Goal: Task Accomplishment & Management: Complete application form

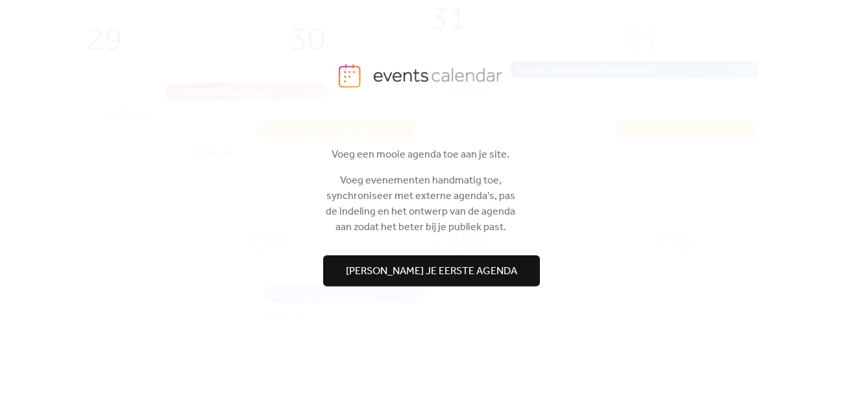
click at [444, 277] on span "[PERSON_NAME] je eerste agenda" at bounding box center [431, 271] width 171 height 16
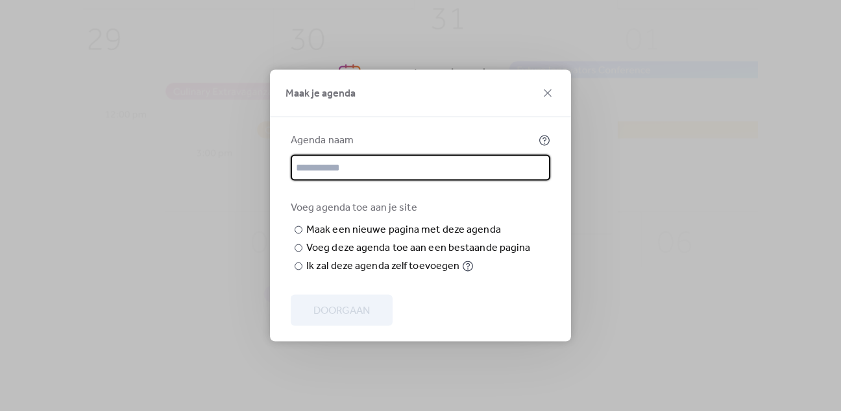
click at [351, 155] on input "text" at bounding box center [420, 168] width 259 height 26
click at [346, 155] on input "text" at bounding box center [420, 168] width 259 height 26
click at [363, 133] on div "Agenda naam" at bounding box center [413, 141] width 245 height 16
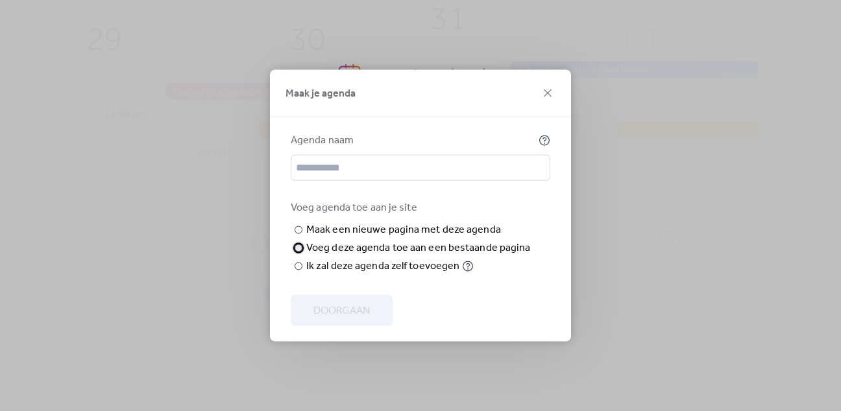
click at [368, 256] on div "Voeg deze agenda toe aan een bestaande pagina" at bounding box center [418, 249] width 224 height 16
click at [0, 0] on span "Pagina kiezen" at bounding box center [0, 0] width 0 height 0
click at [322, 191] on span "Events" at bounding box center [332, 186] width 31 height 16
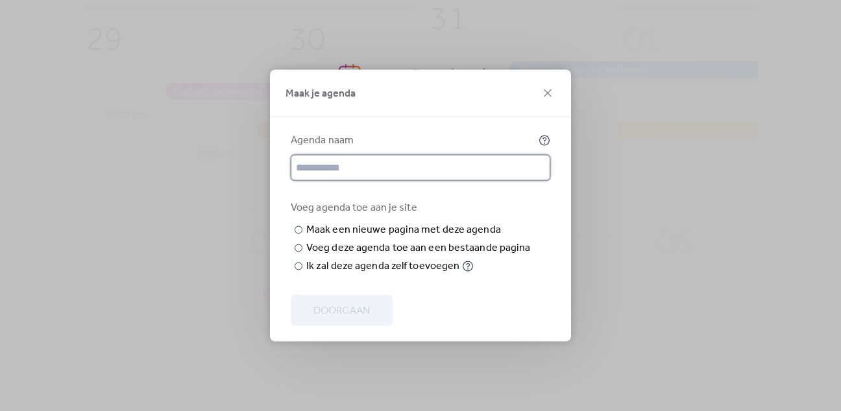
click at [358, 155] on input "text" at bounding box center [420, 168] width 259 height 26
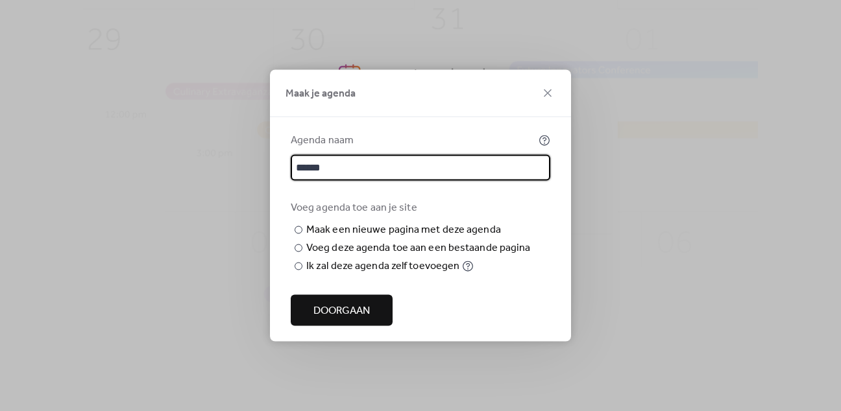
type input "******"
click at [353, 326] on button "Doorgaan" at bounding box center [342, 310] width 102 height 31
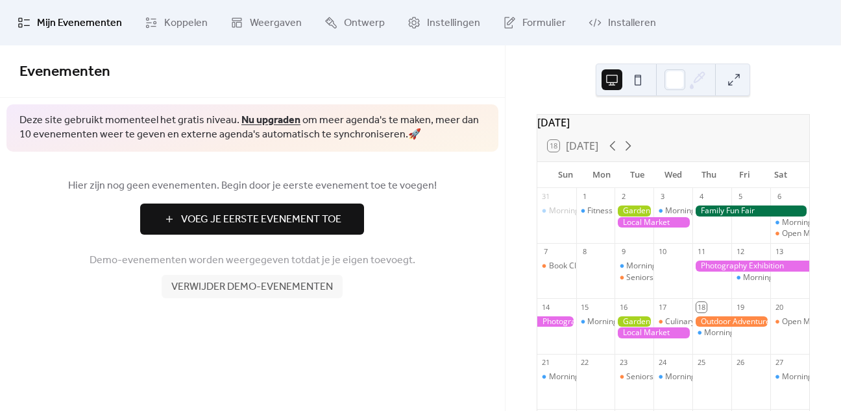
click at [254, 223] on span "Voeg Je Eerste Evenement Toe" at bounding box center [261, 220] width 160 height 16
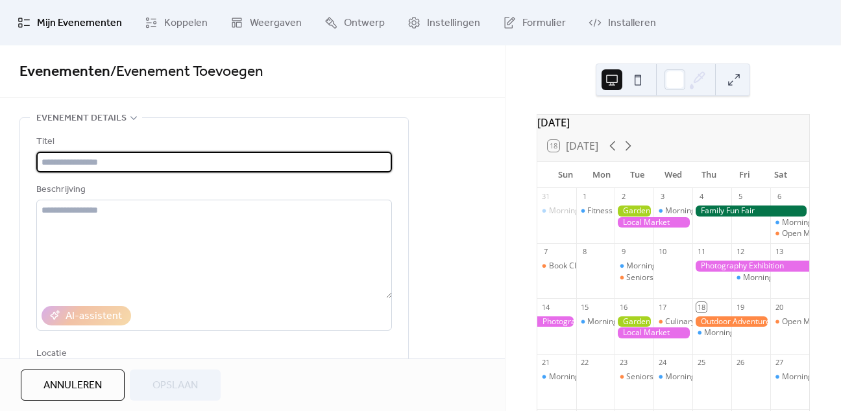
click at [76, 157] on input "text" at bounding box center [213, 162] width 355 height 21
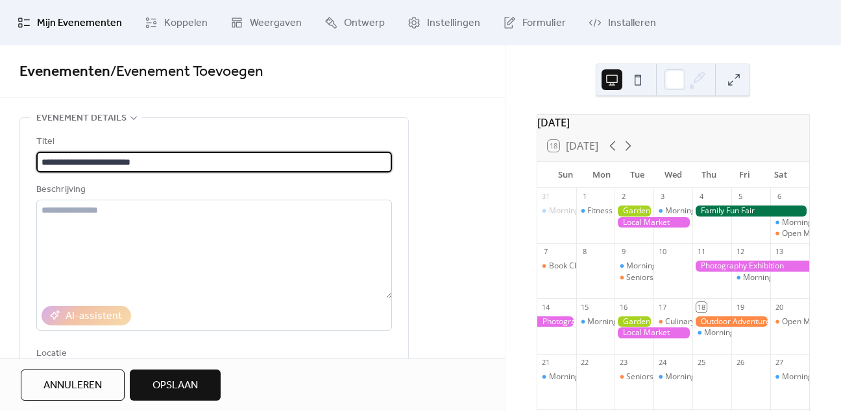
type input "**********"
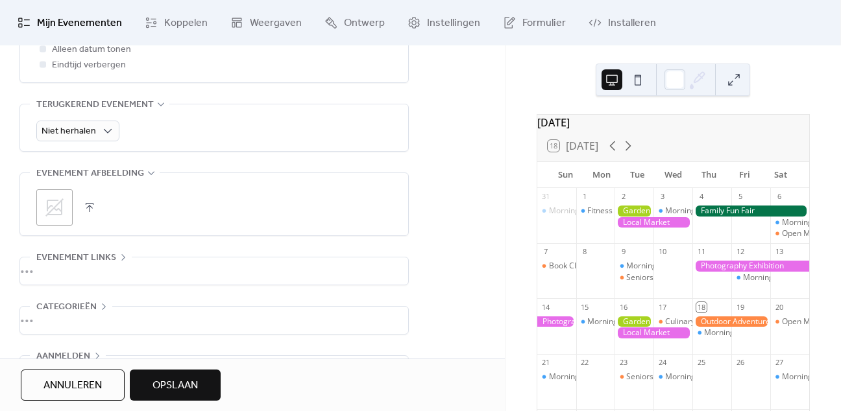
scroll to position [597, 0]
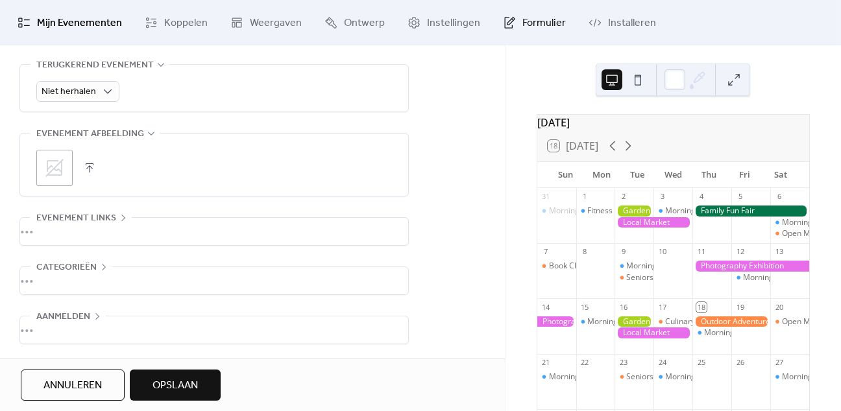
click at [539, 16] on span "Formulier" at bounding box center [543, 24] width 43 height 16
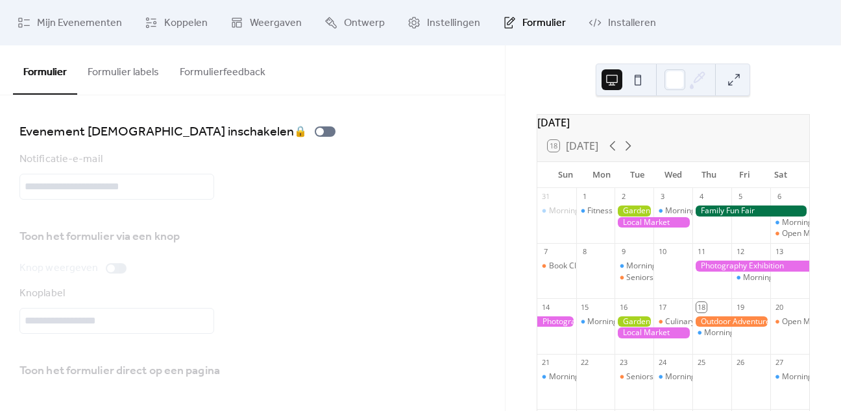
click at [130, 66] on button "Formulier labels" at bounding box center [123, 69] width 92 height 48
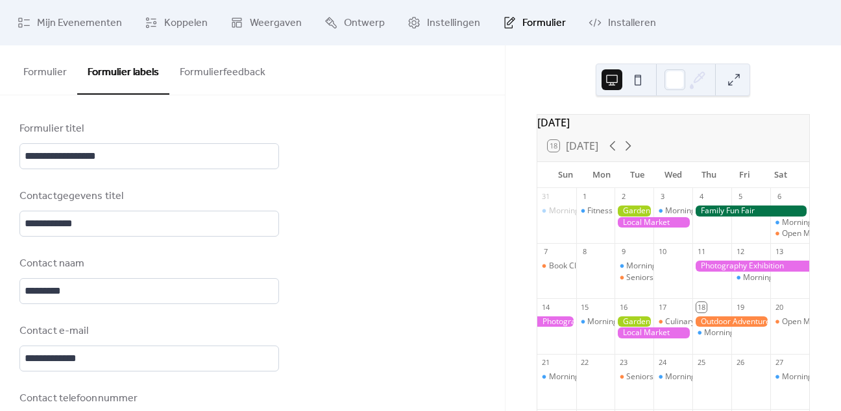
click at [203, 68] on button "Formulierfeedback" at bounding box center [222, 69] width 106 height 48
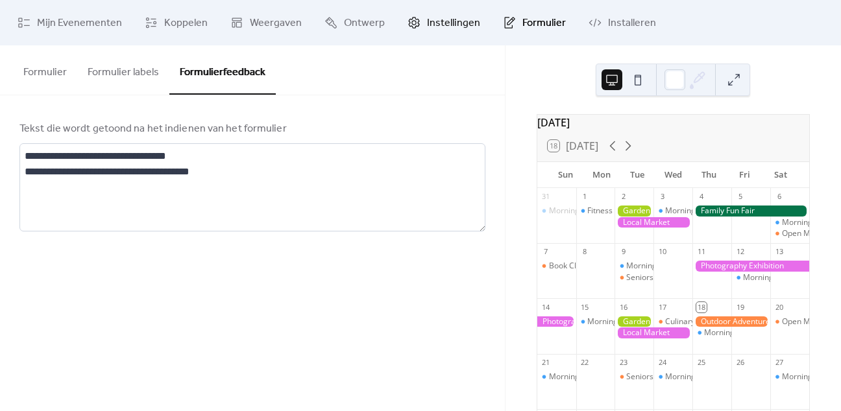
click at [468, 20] on span "Instellingen" at bounding box center [453, 24] width 53 height 16
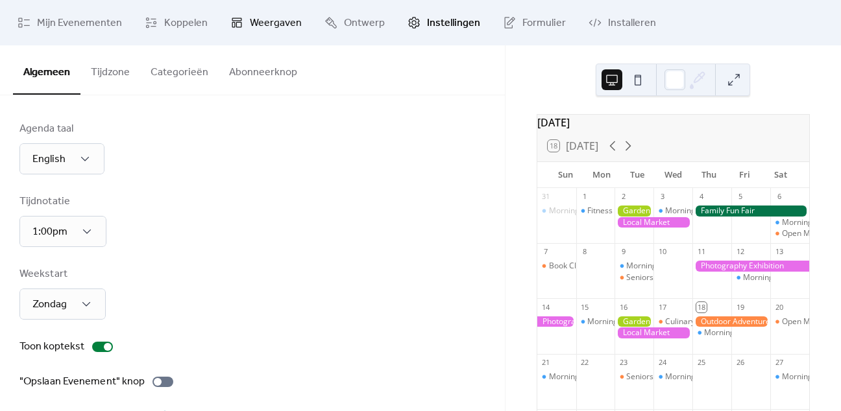
click at [243, 25] on link "Weergaven" at bounding box center [266, 22] width 91 height 35
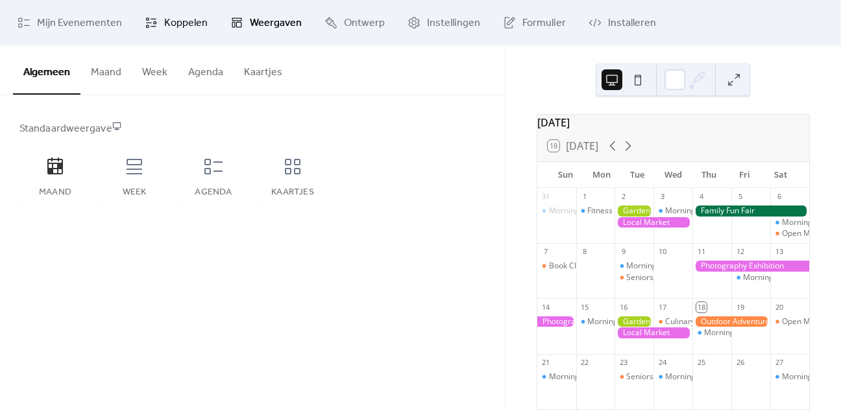
click at [196, 21] on span "Koppelen" at bounding box center [185, 24] width 43 height 16
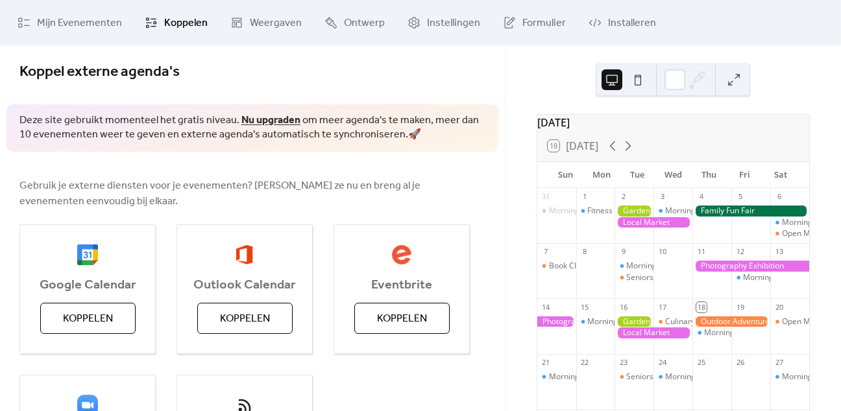
scroll to position [147, 0]
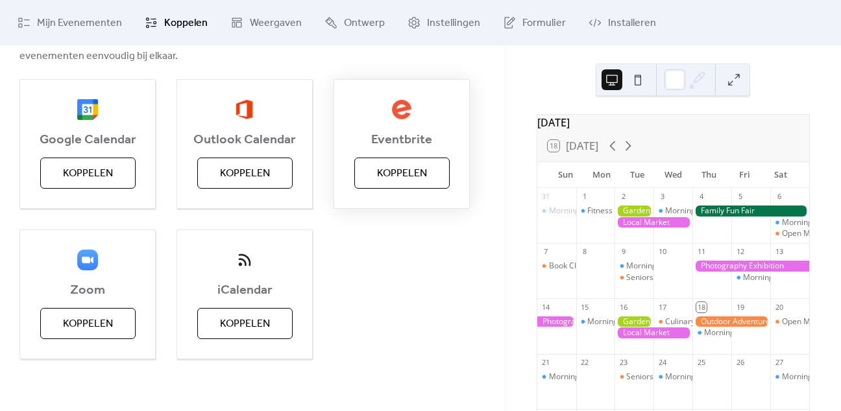
click at [415, 168] on span "Koppelen" at bounding box center [402, 174] width 50 height 16
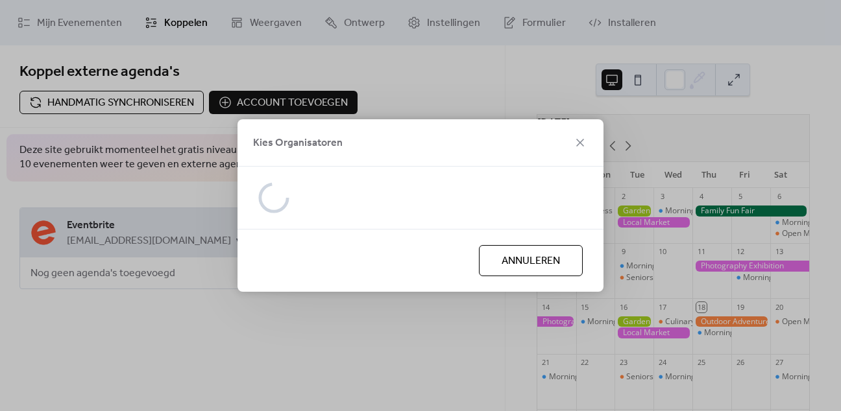
scroll to position [0, 0]
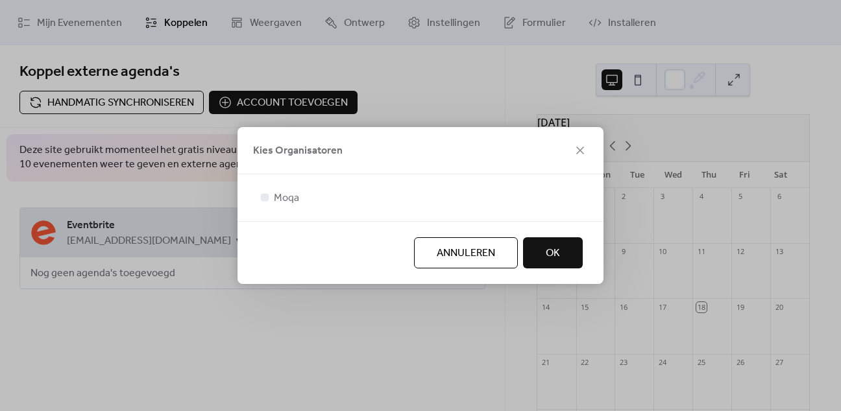
click at [553, 248] on span "OK" at bounding box center [553, 254] width 14 height 16
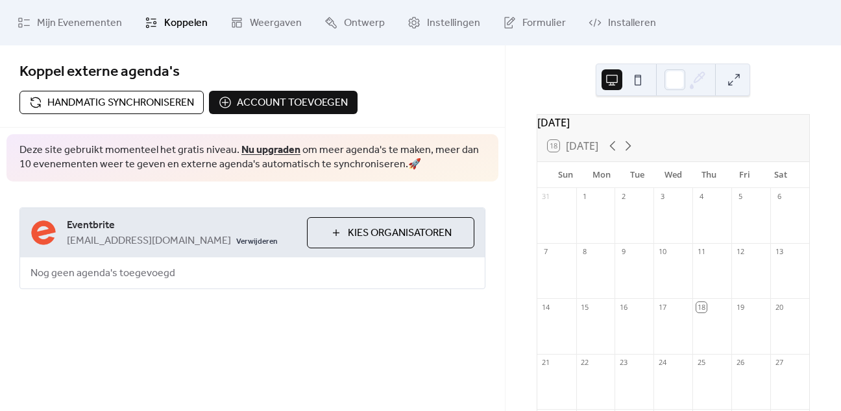
click at [202, 331] on div "Koppel externe agenda's Handmatig synchroniseren Account toevoegen Deze site ge…" at bounding box center [252, 193] width 505 height 296
click at [250, 18] on span "Weergaven" at bounding box center [276, 24] width 52 height 16
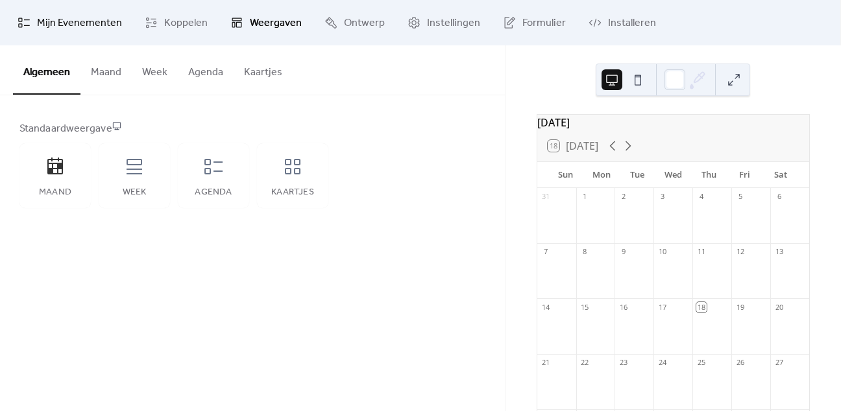
click at [51, 27] on span "Mijn Evenementen" at bounding box center [79, 24] width 85 height 16
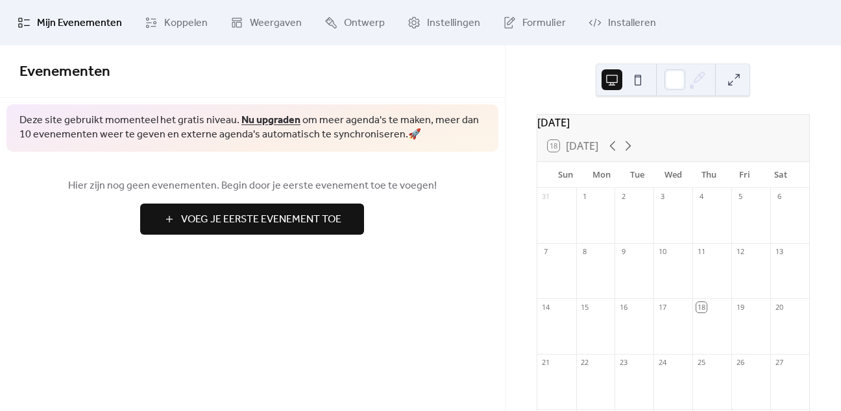
click at [201, 212] on span "Voeg Je Eerste Evenement Toe" at bounding box center [261, 220] width 160 height 16
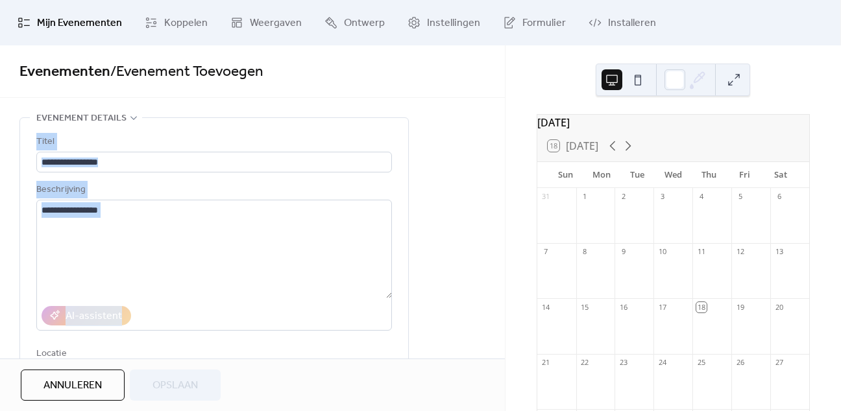
drag, startPoint x: 500, startPoint y: 121, endPoint x: 503, endPoint y: 195, distance: 74.6
click at [503, 195] on div "**********" at bounding box center [252, 201] width 505 height 313
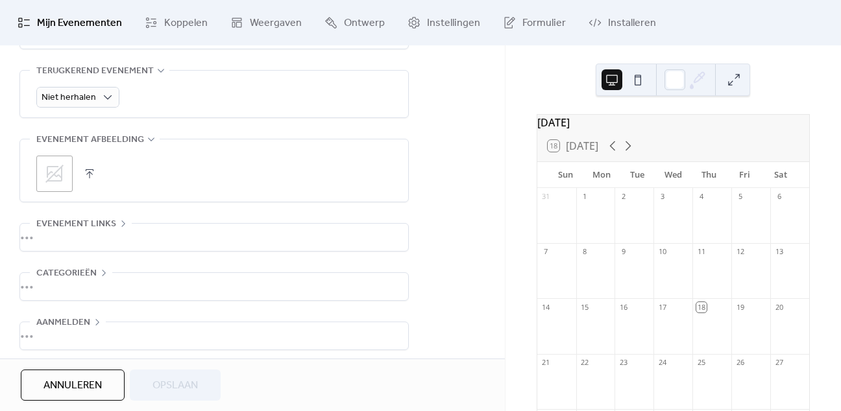
scroll to position [597, 0]
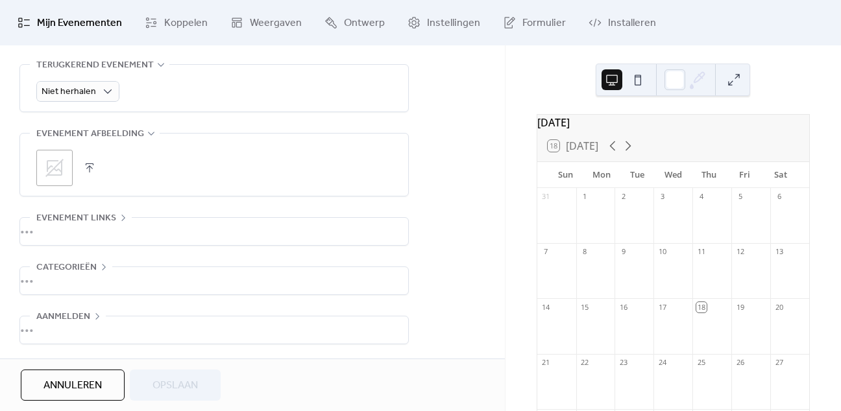
click at [317, 337] on div "•••" at bounding box center [214, 330] width 388 height 27
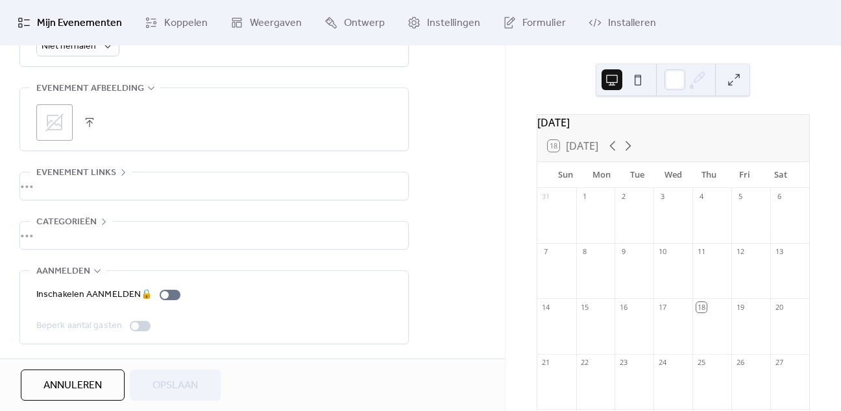
click at [138, 322] on div at bounding box center [140, 326] width 21 height 10
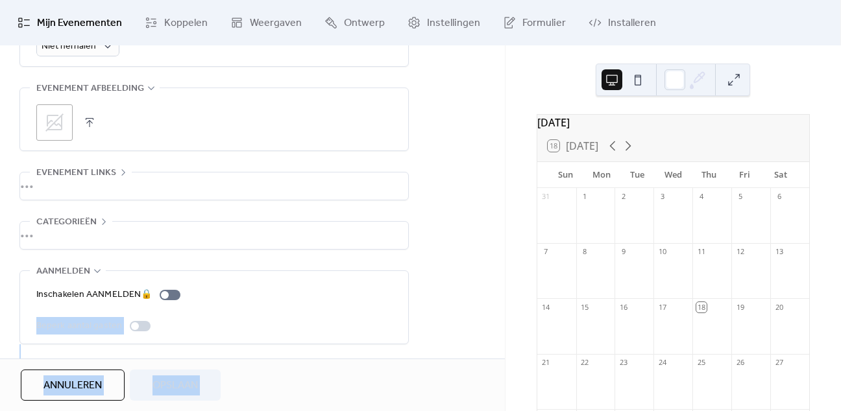
drag, startPoint x: 500, startPoint y: 265, endPoint x: 522, endPoint y: 69, distance: 197.9
click at [522, 69] on div "**********" at bounding box center [420, 205] width 841 height 411
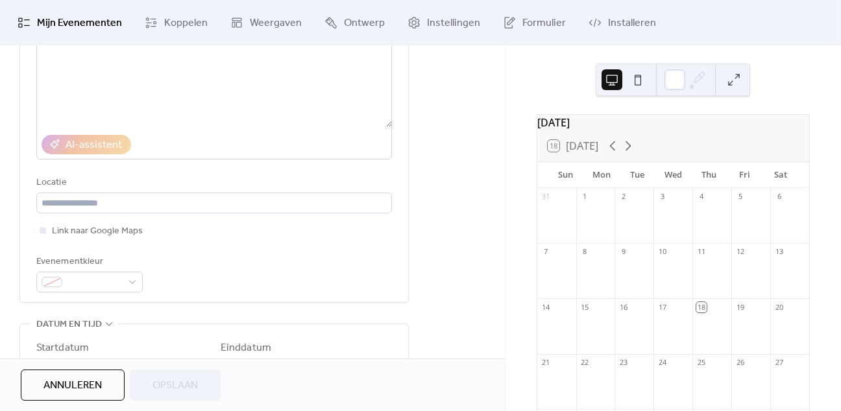
scroll to position [0, 0]
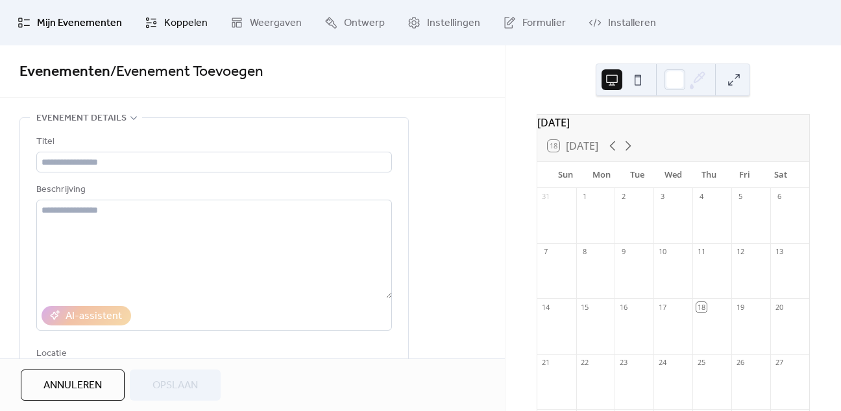
click at [169, 19] on span "Koppelen" at bounding box center [185, 24] width 43 height 16
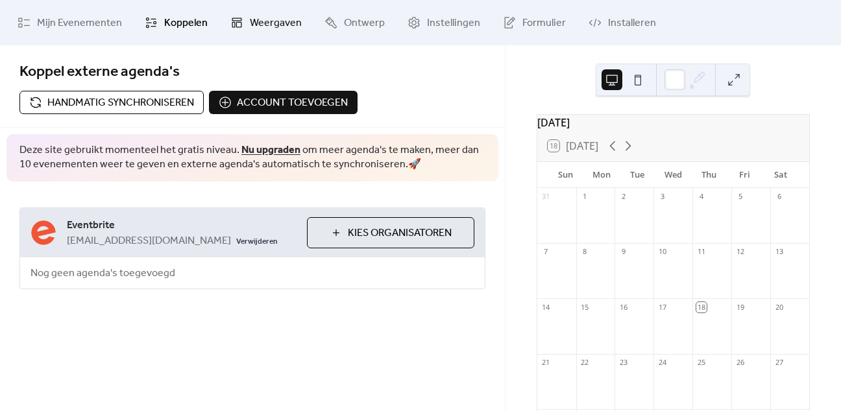
click at [238, 13] on link "Weergaven" at bounding box center [266, 22] width 91 height 35
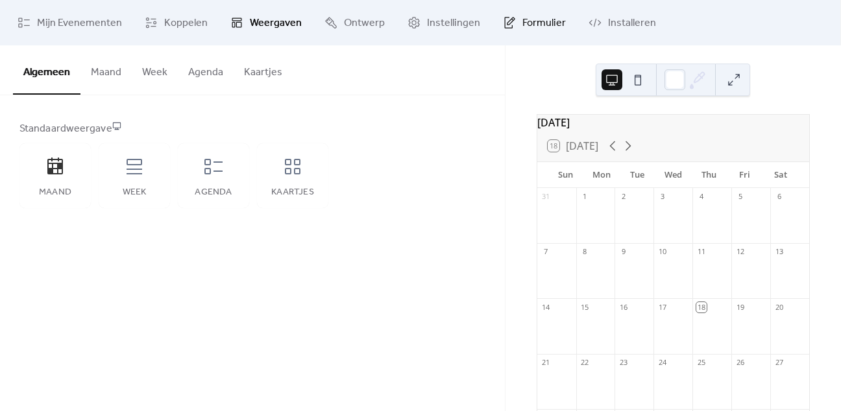
click at [522, 16] on span "Formulier" at bounding box center [543, 24] width 43 height 16
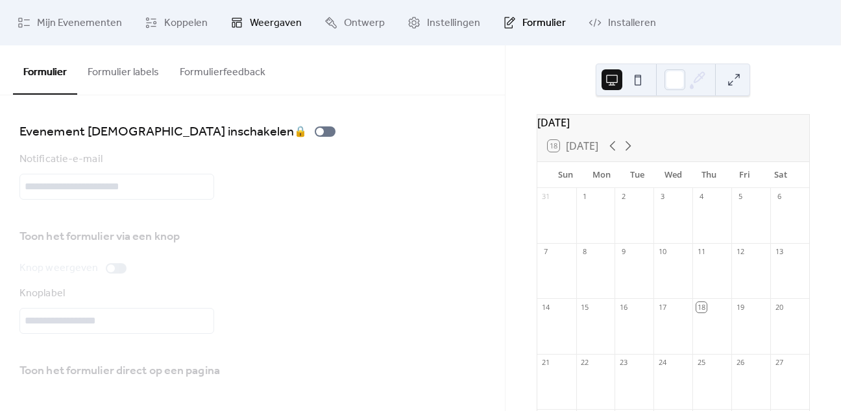
click at [282, 19] on span "Weergaven" at bounding box center [276, 24] width 52 height 16
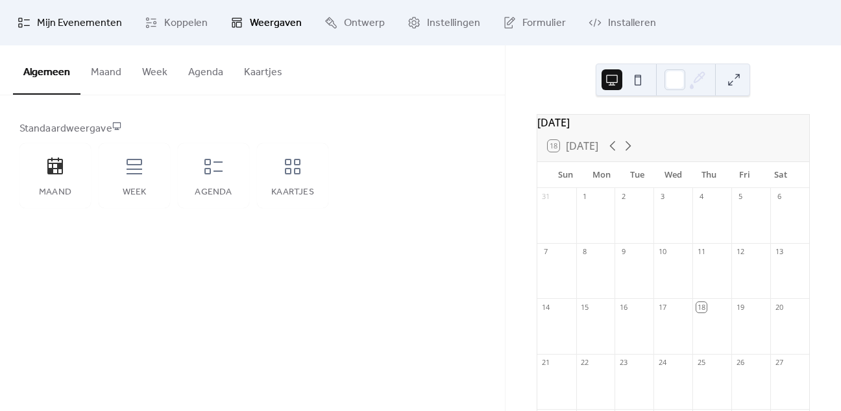
click at [94, 21] on span "Mijn Evenementen" at bounding box center [79, 24] width 85 height 16
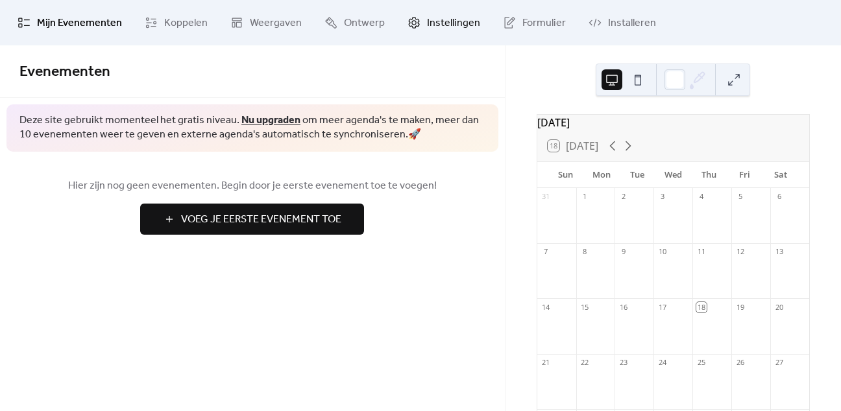
click at [443, 31] on span "Instellingen" at bounding box center [453, 24] width 53 height 16
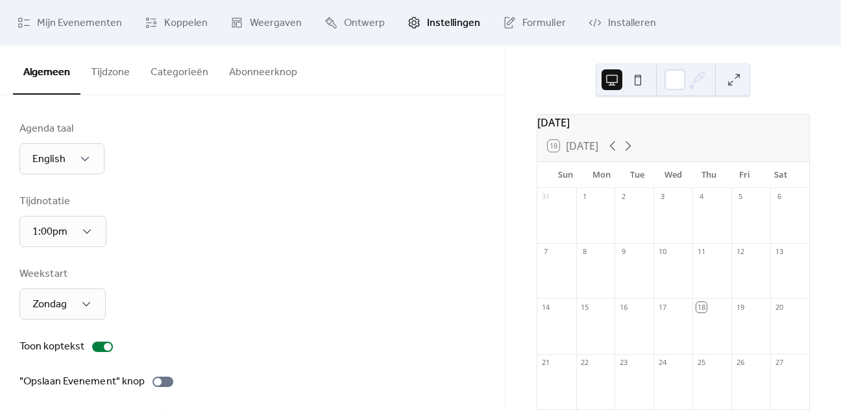
click at [230, 72] on button "Abonneerknop" at bounding box center [263, 69] width 89 height 48
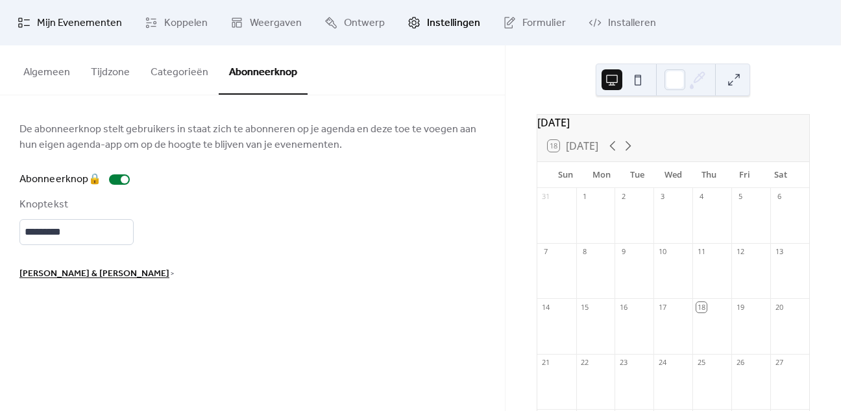
click at [73, 10] on link "Mijn Evenementen" at bounding box center [70, 22] width 124 height 35
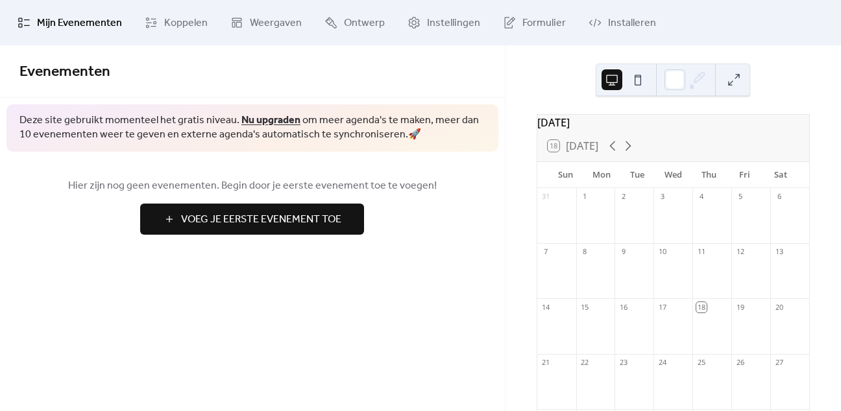
click at [339, 230] on button "Voeg Je Eerste Evenement Toe" at bounding box center [252, 219] width 224 height 31
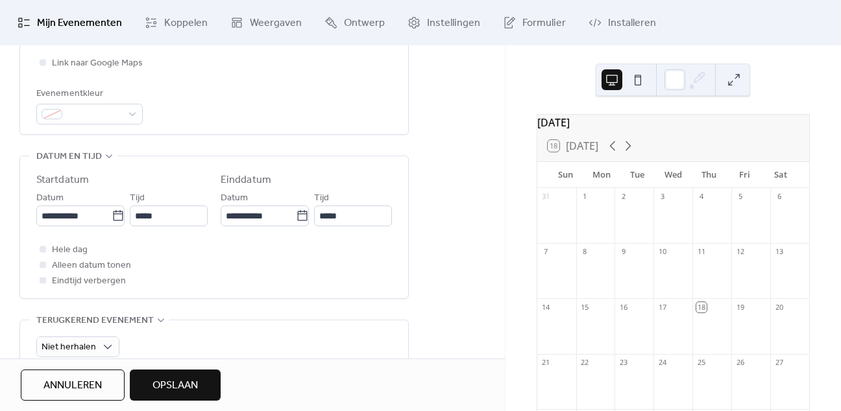
scroll to position [424, 0]
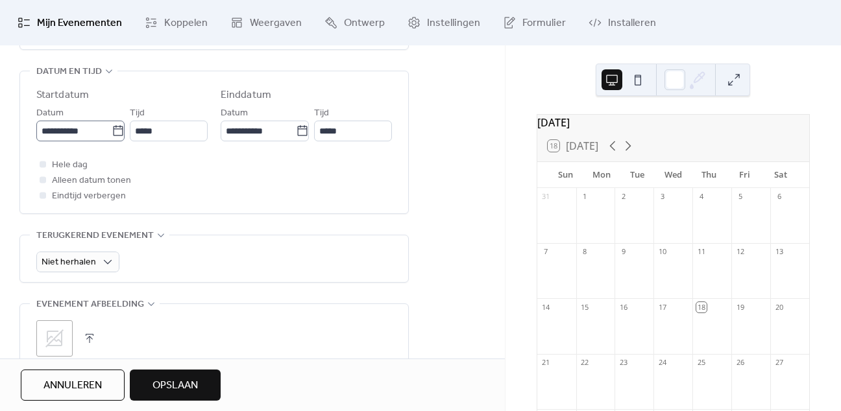
type input "**********"
click at [94, 136] on input "**********" at bounding box center [73, 131] width 75 height 21
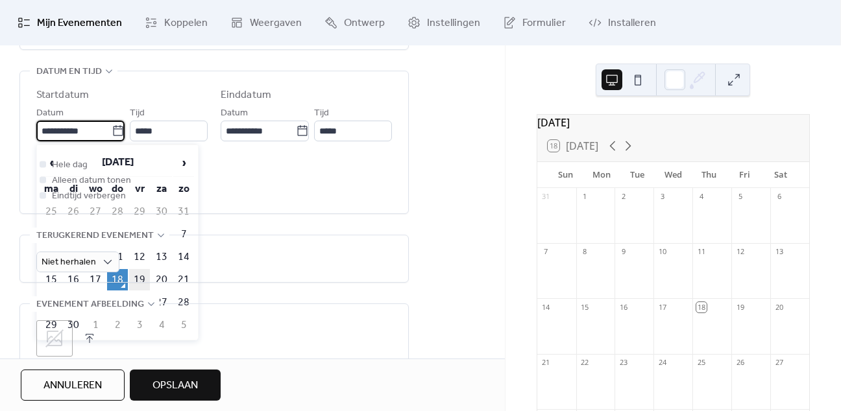
click at [135, 277] on td "19" at bounding box center [139, 279] width 21 height 21
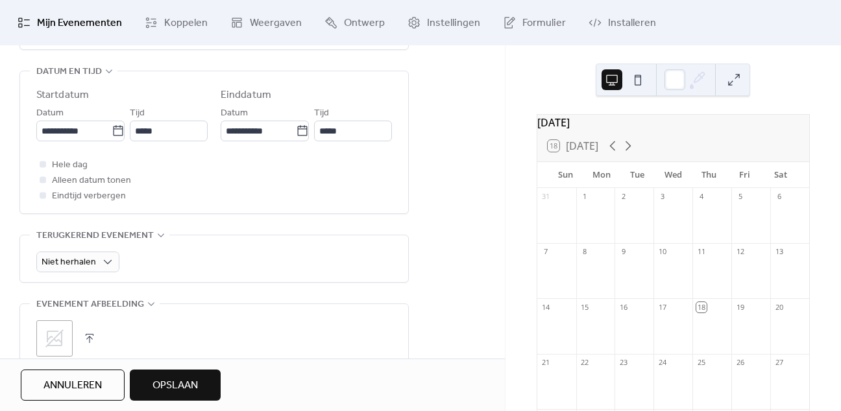
type input "**********"
click at [176, 132] on input "*****" at bounding box center [169, 131] width 78 height 21
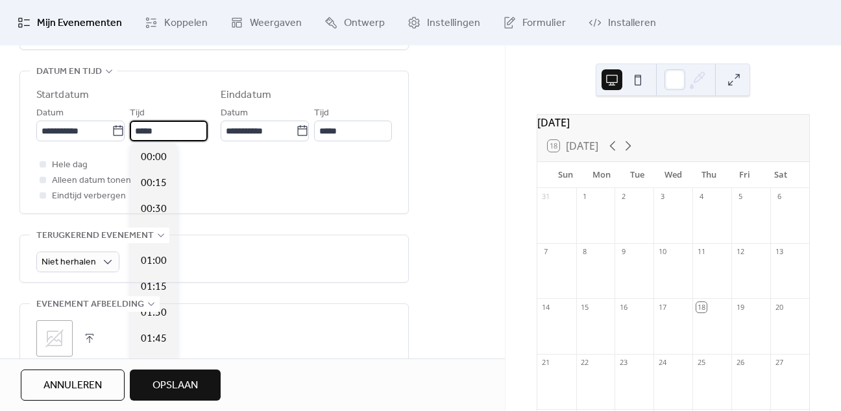
scroll to position [1246, 0]
click at [140, 132] on input "*****" at bounding box center [169, 131] width 78 height 21
type input "*****"
click at [147, 161] on span "19:00" at bounding box center [154, 158] width 26 height 16
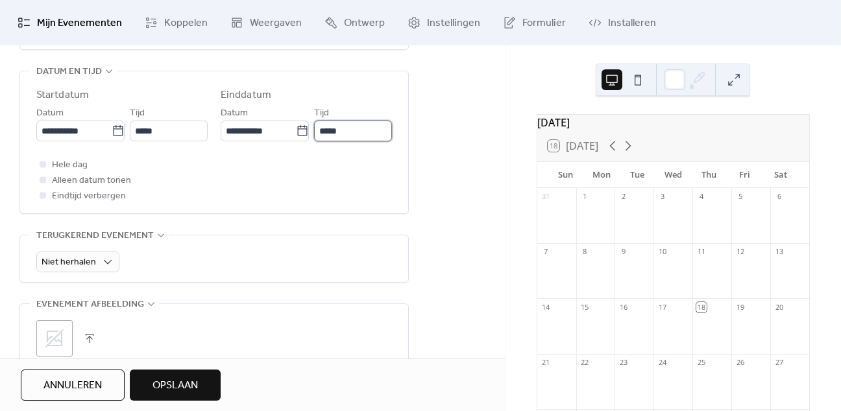
click at [327, 132] on input "*****" at bounding box center [353, 131] width 78 height 21
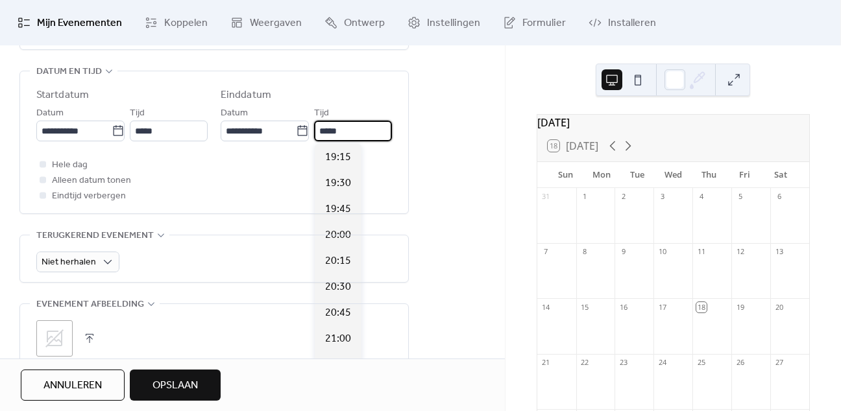
scroll to position [265, 0]
type input "*****"
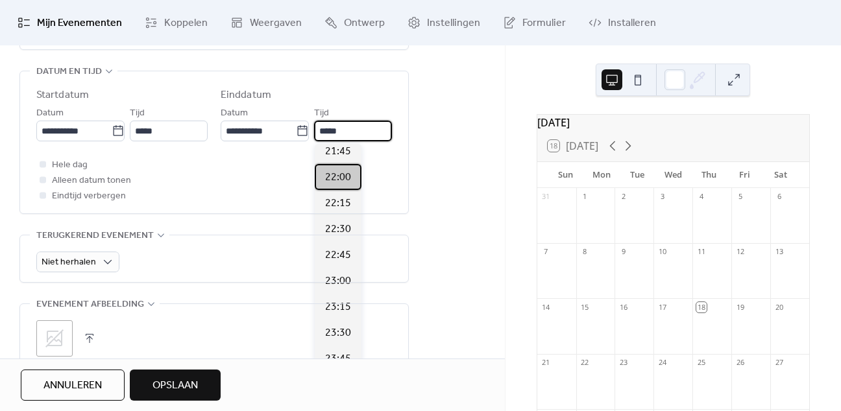
click at [337, 178] on span "22:00" at bounding box center [338, 178] width 26 height 16
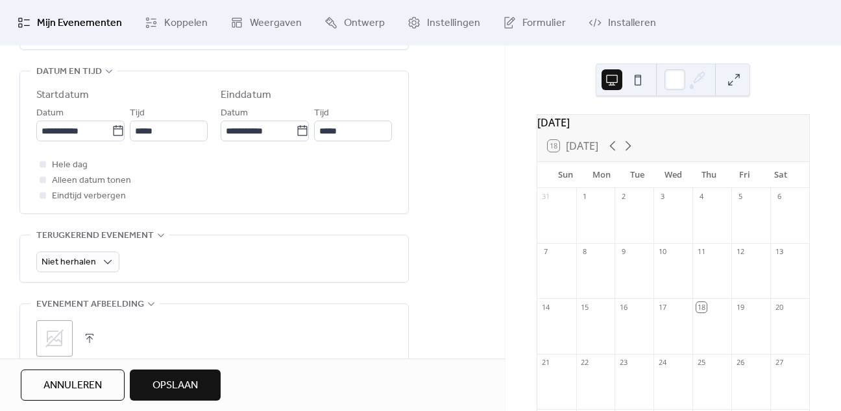
click at [53, 338] on icon at bounding box center [54, 339] width 18 height 18
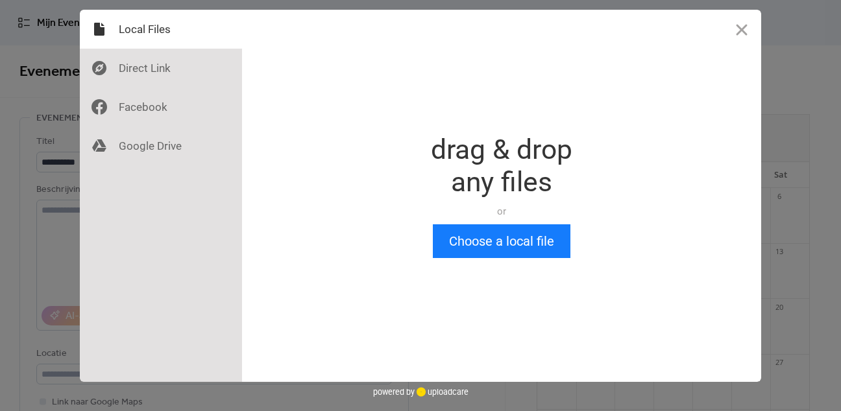
scroll to position [0, 0]
click at [742, 36] on button "Close" at bounding box center [741, 29] width 39 height 39
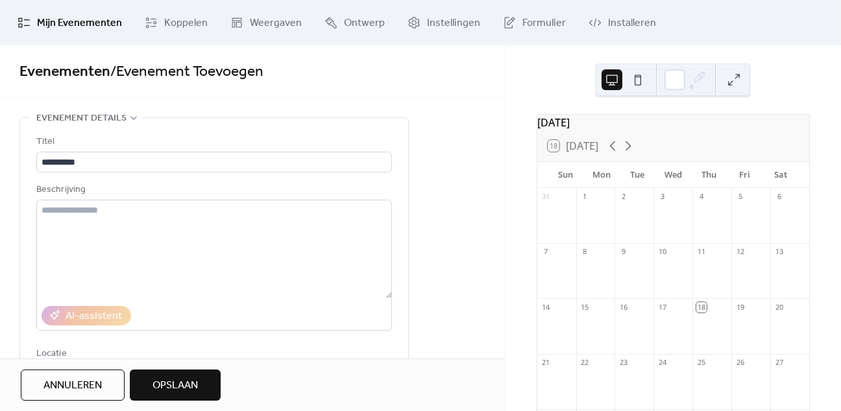
click at [171, 378] on span "Opslaan" at bounding box center [174, 386] width 45 height 16
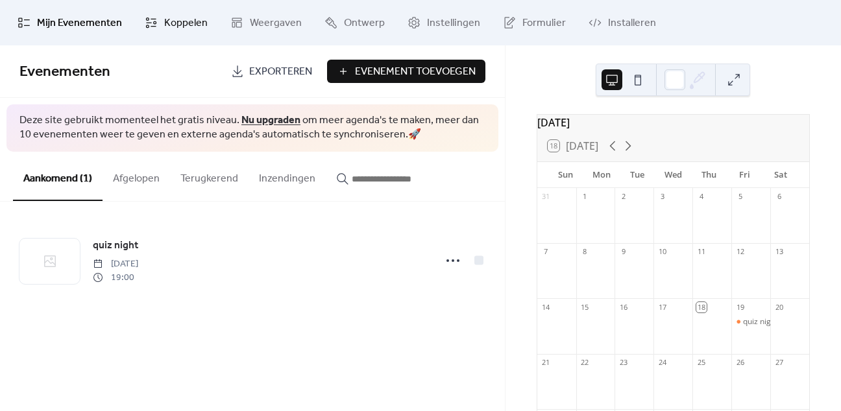
click at [151, 20] on icon at bounding box center [151, 22] width 13 height 13
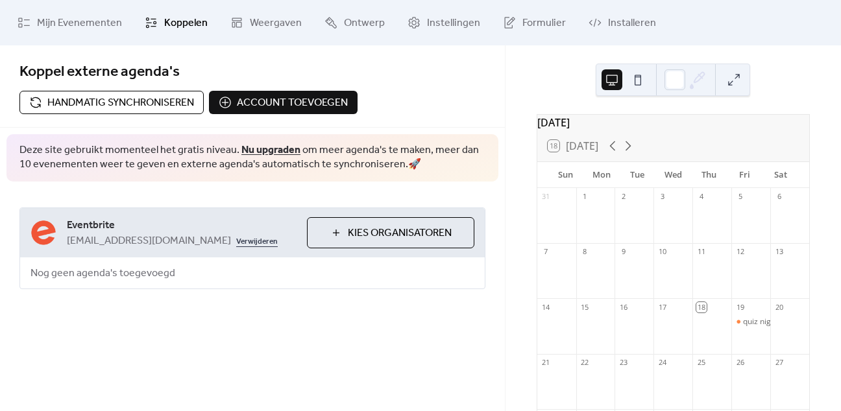
click at [236, 241] on link "Verwijderen" at bounding box center [257, 241] width 42 height 16
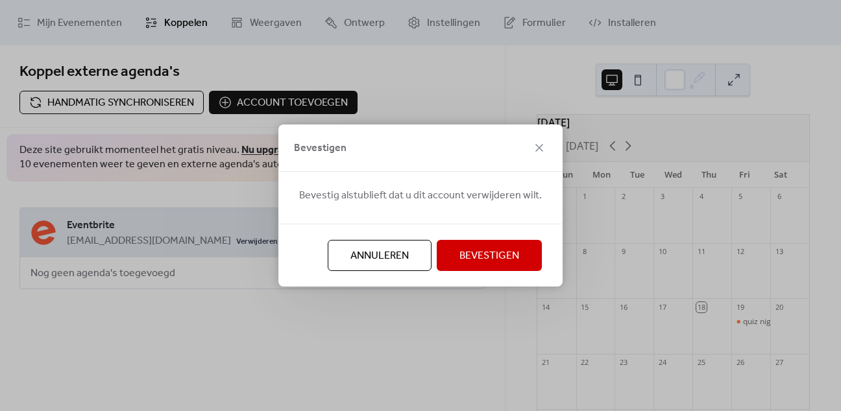
click at [442, 248] on button "Bevestigen" at bounding box center [489, 255] width 105 height 31
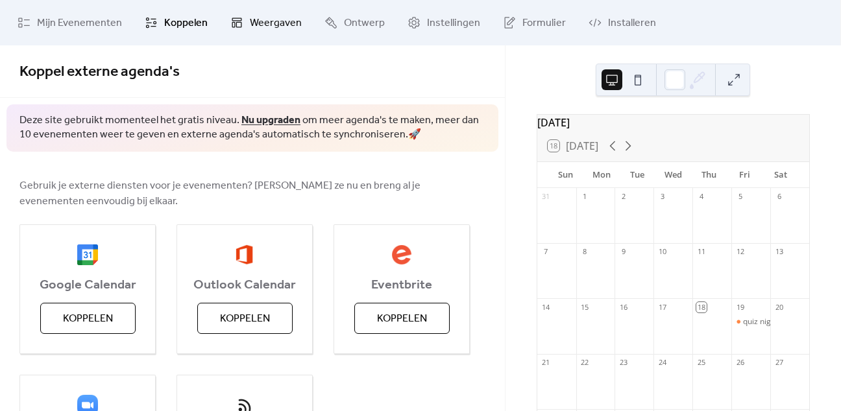
click at [237, 24] on icon at bounding box center [237, 23] width 10 height 10
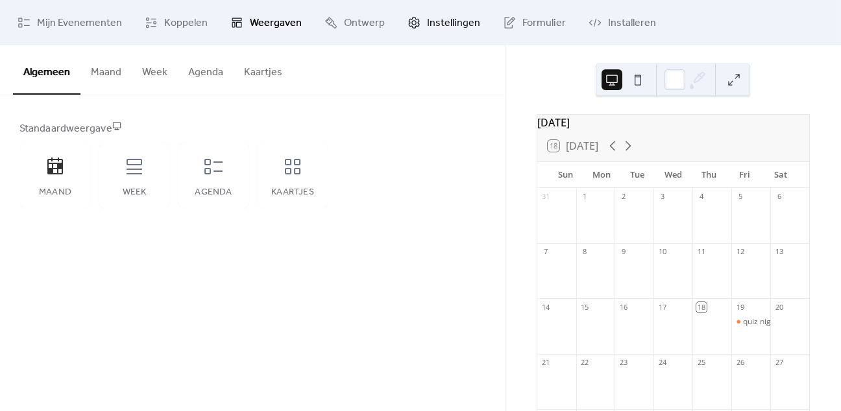
click at [452, 24] on span "Instellingen" at bounding box center [453, 24] width 53 height 16
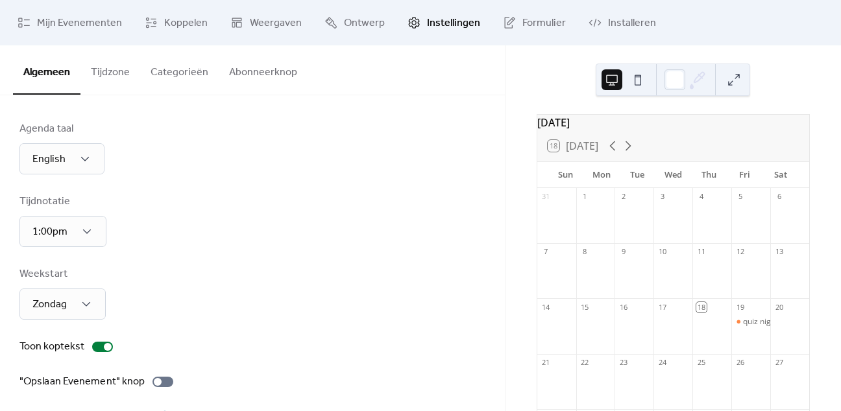
scroll to position [113, 0]
